Goal: Check status: Check status

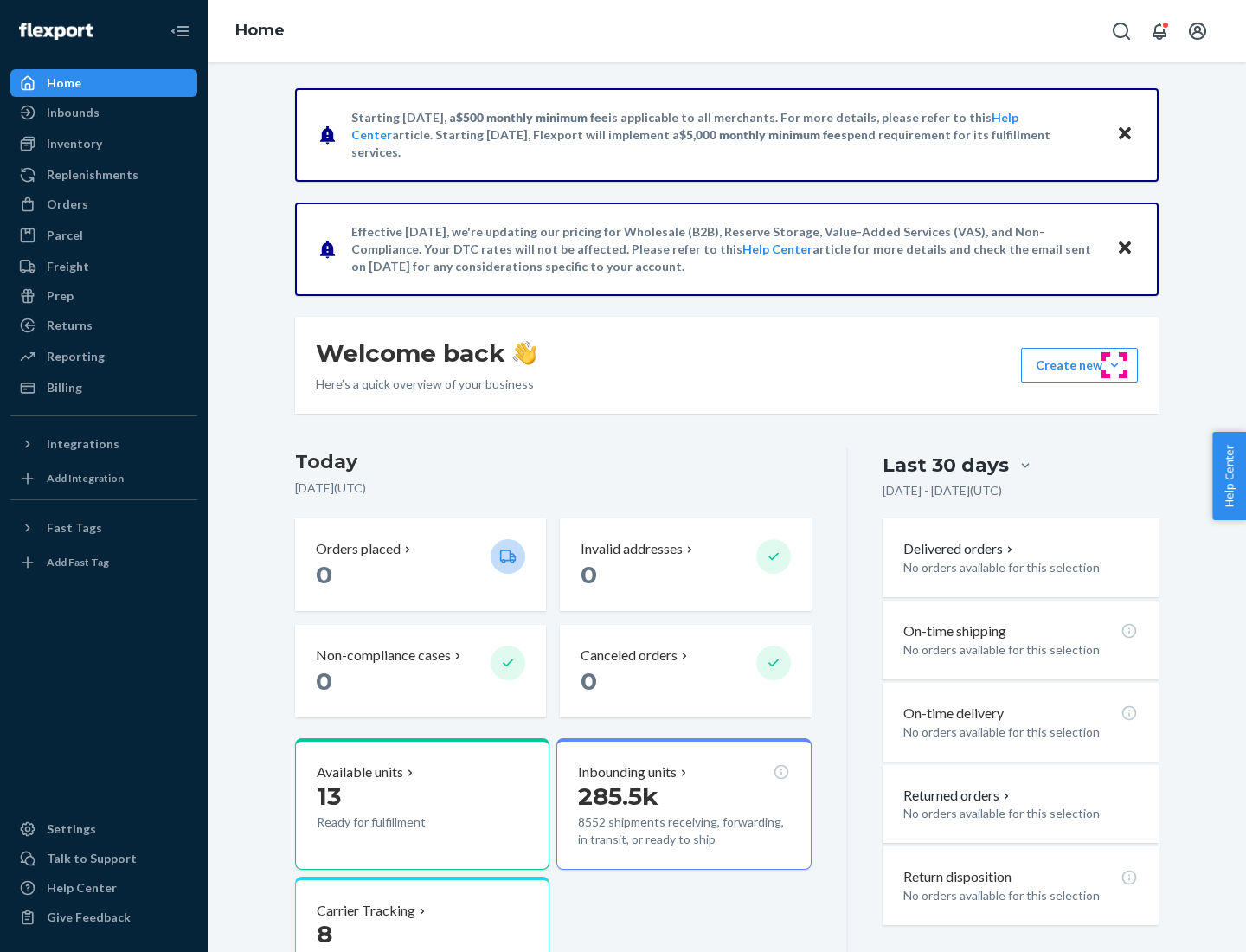
click at [1114, 365] on button "Create new Create new inbound Create new order Create new product" at bounding box center [1079, 365] width 117 height 35
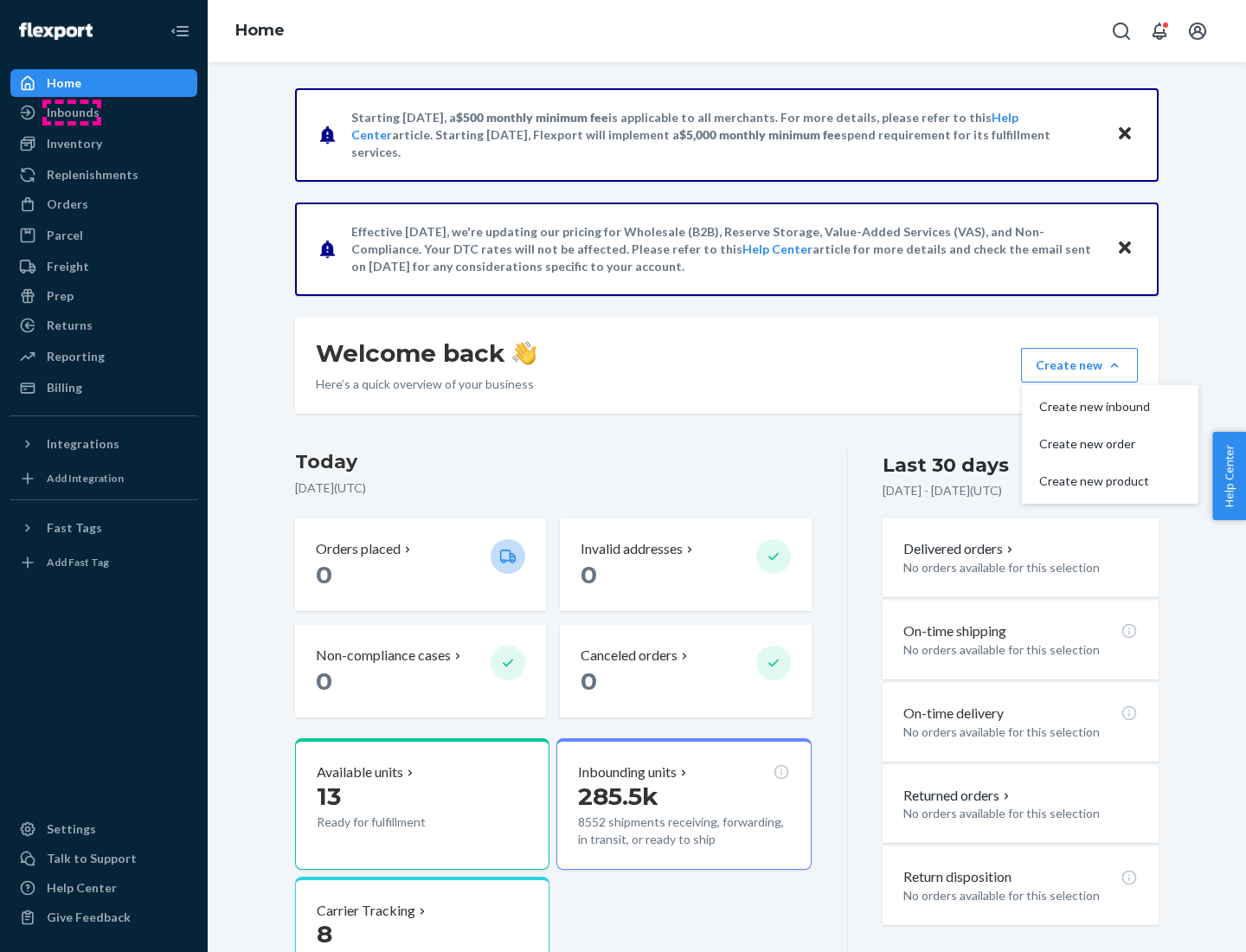
click at [72, 113] on div "Inbounds" at bounding box center [73, 112] width 53 height 17
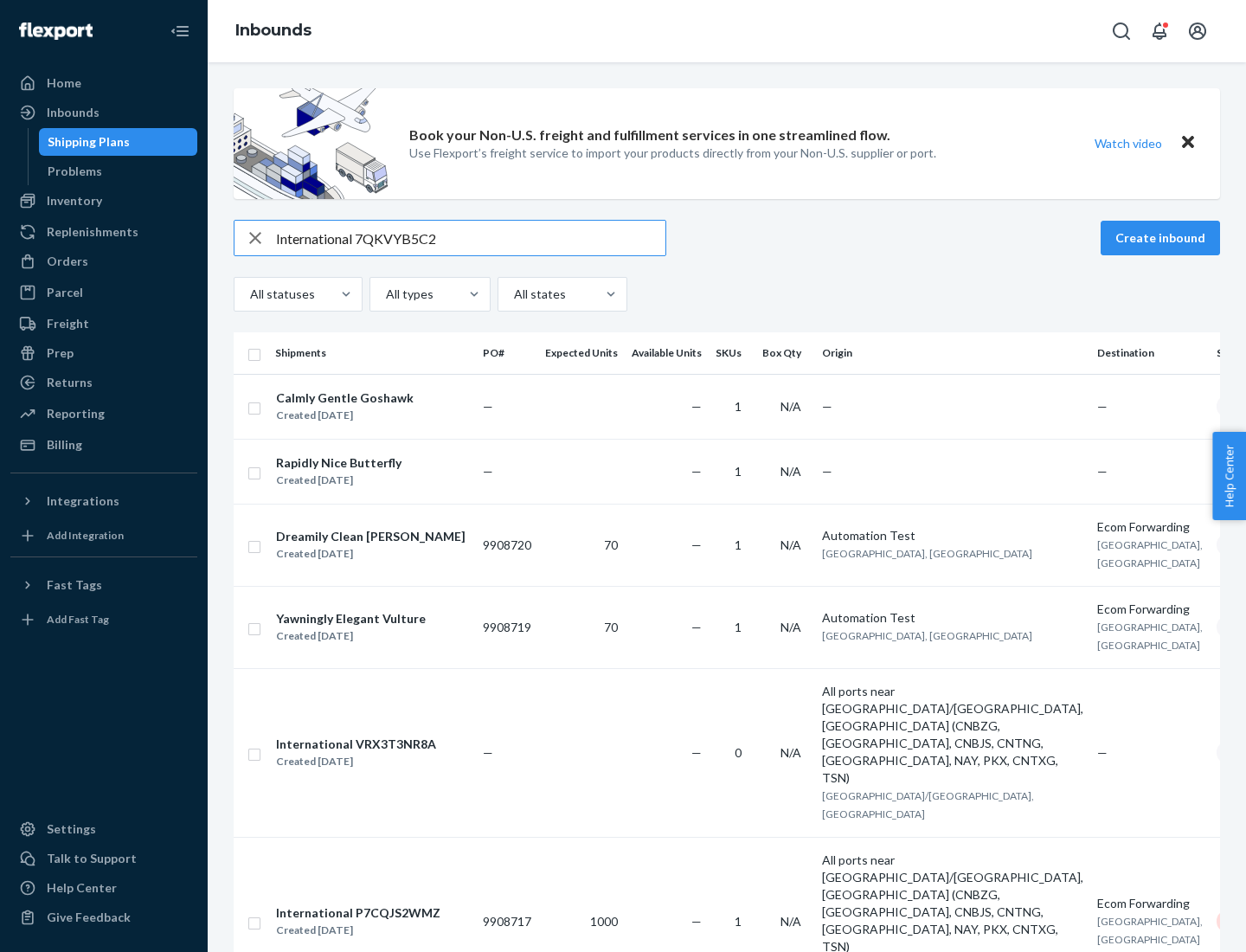
type input "International 7QKVYB5C29"
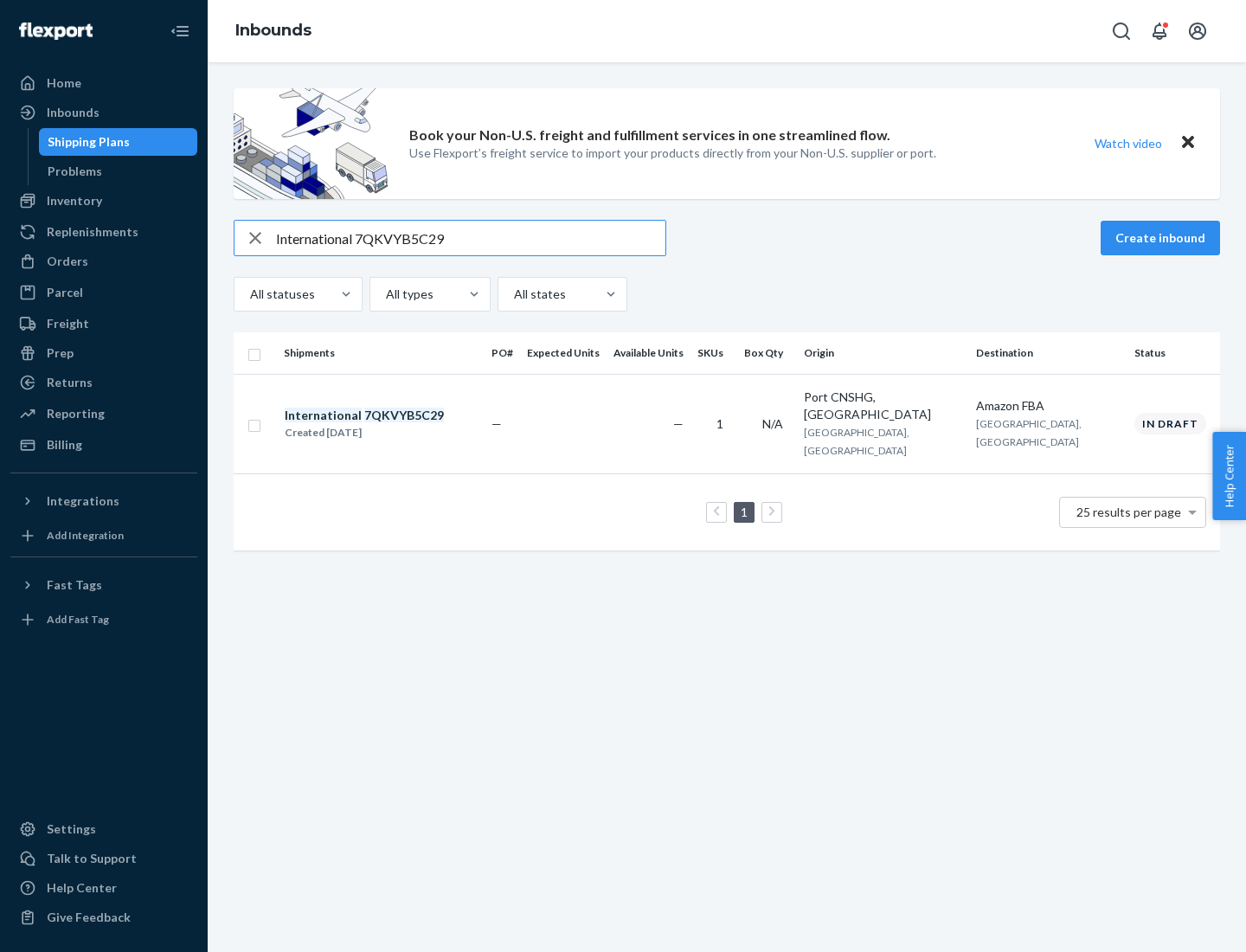
click at [394, 424] on div "Created [DATE]" at bounding box center [365, 432] width 159 height 17
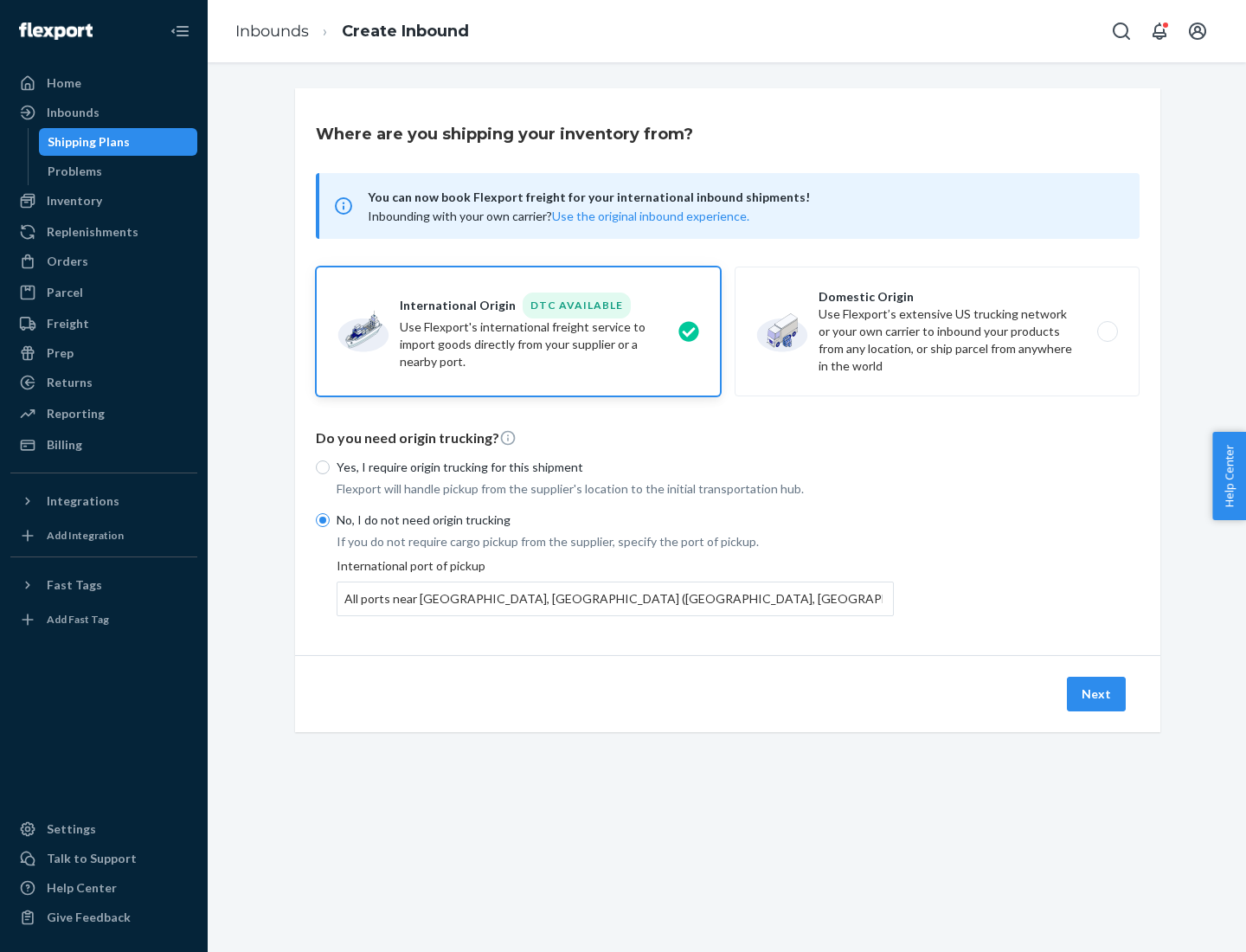
click at [1097, 693] on button "Next" at bounding box center [1095, 694] width 59 height 35
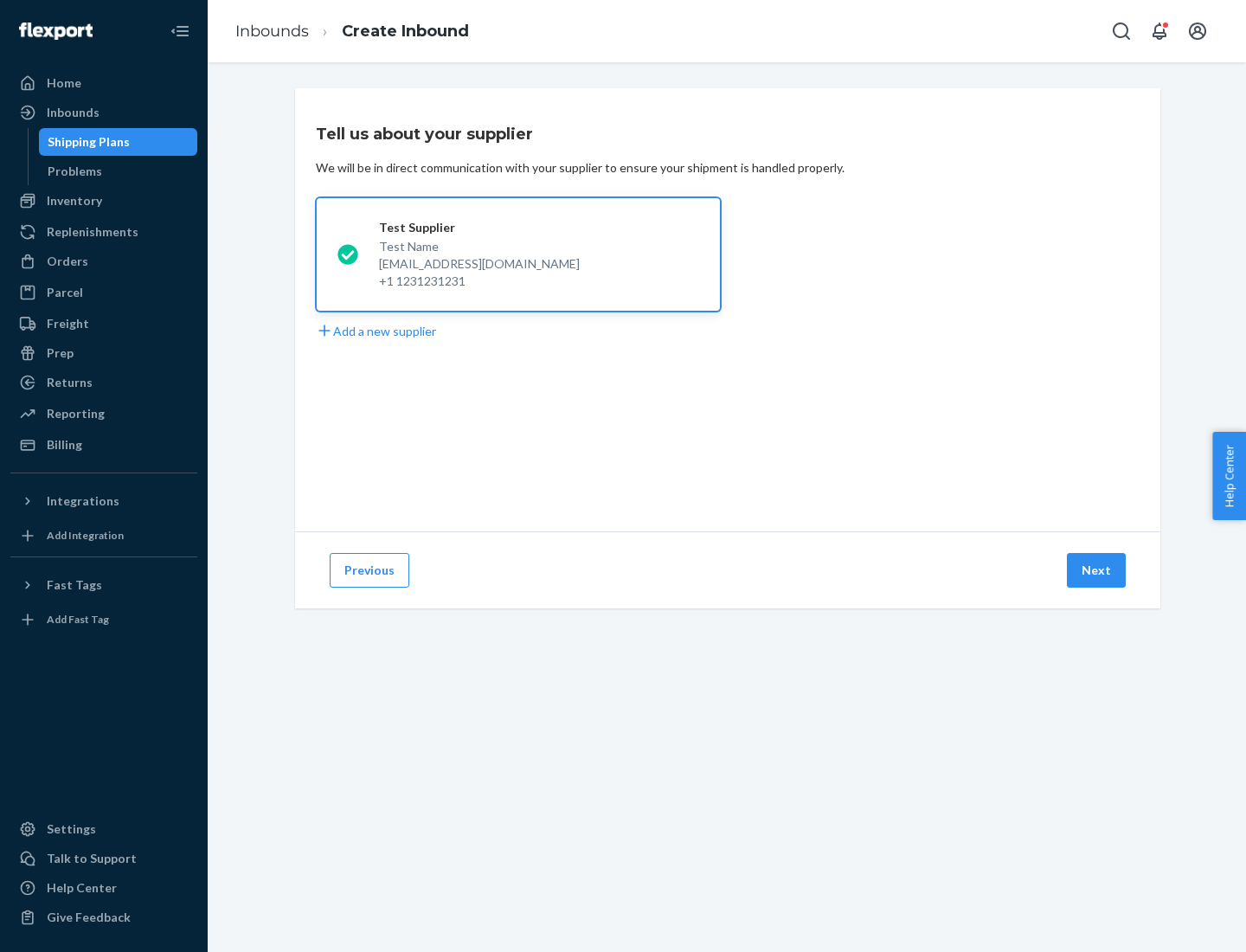
click at [1097, 570] on button "Next" at bounding box center [1095, 570] width 59 height 35
